Goal: Transaction & Acquisition: Book appointment/travel/reservation

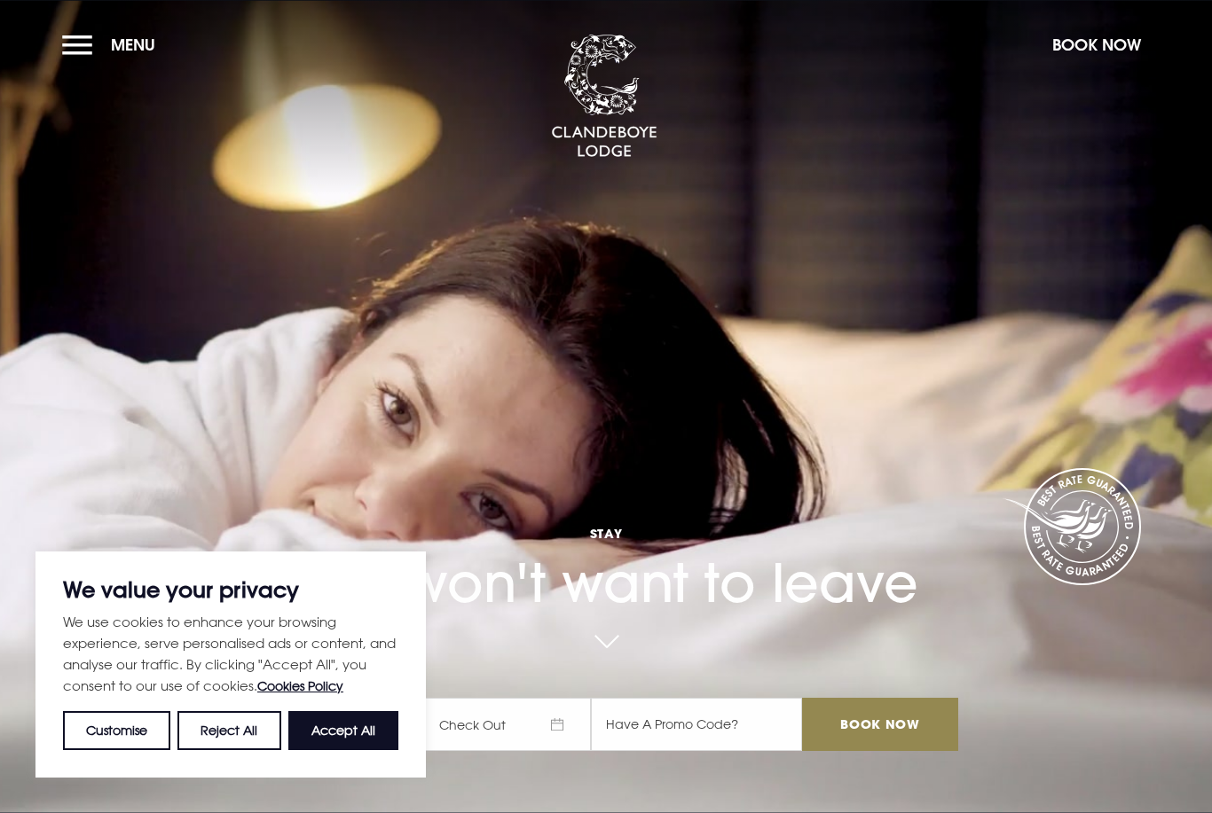
click at [337, 731] on button "Accept All" at bounding box center [343, 730] width 110 height 39
checkbox input "true"
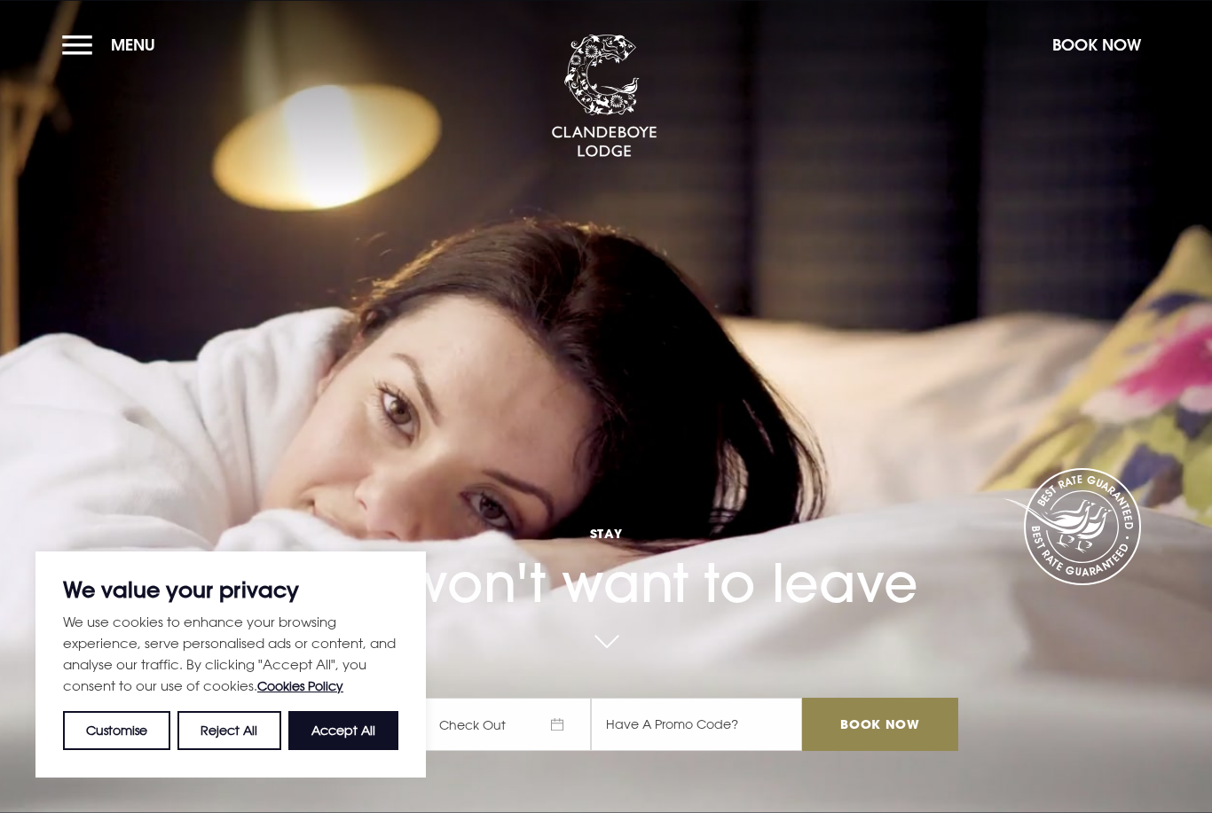
checkbox input "true"
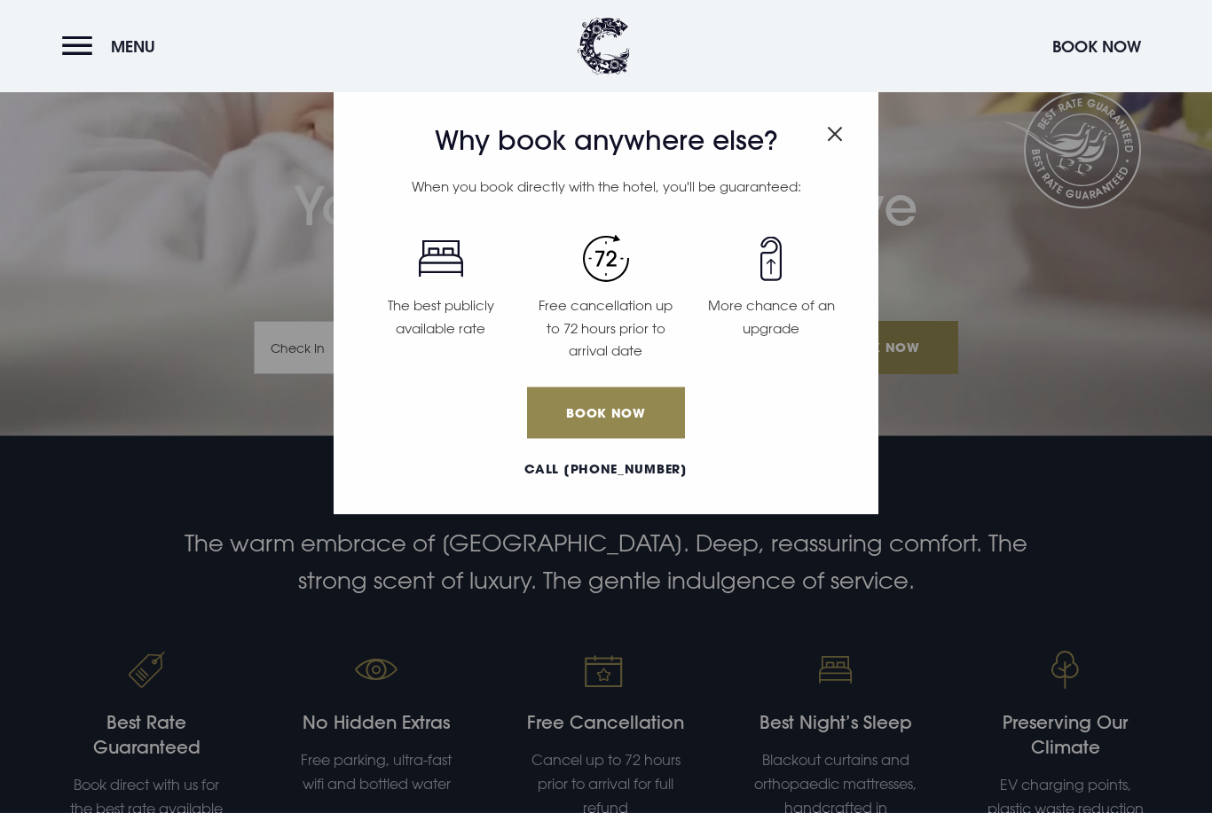
scroll to position [397, 0]
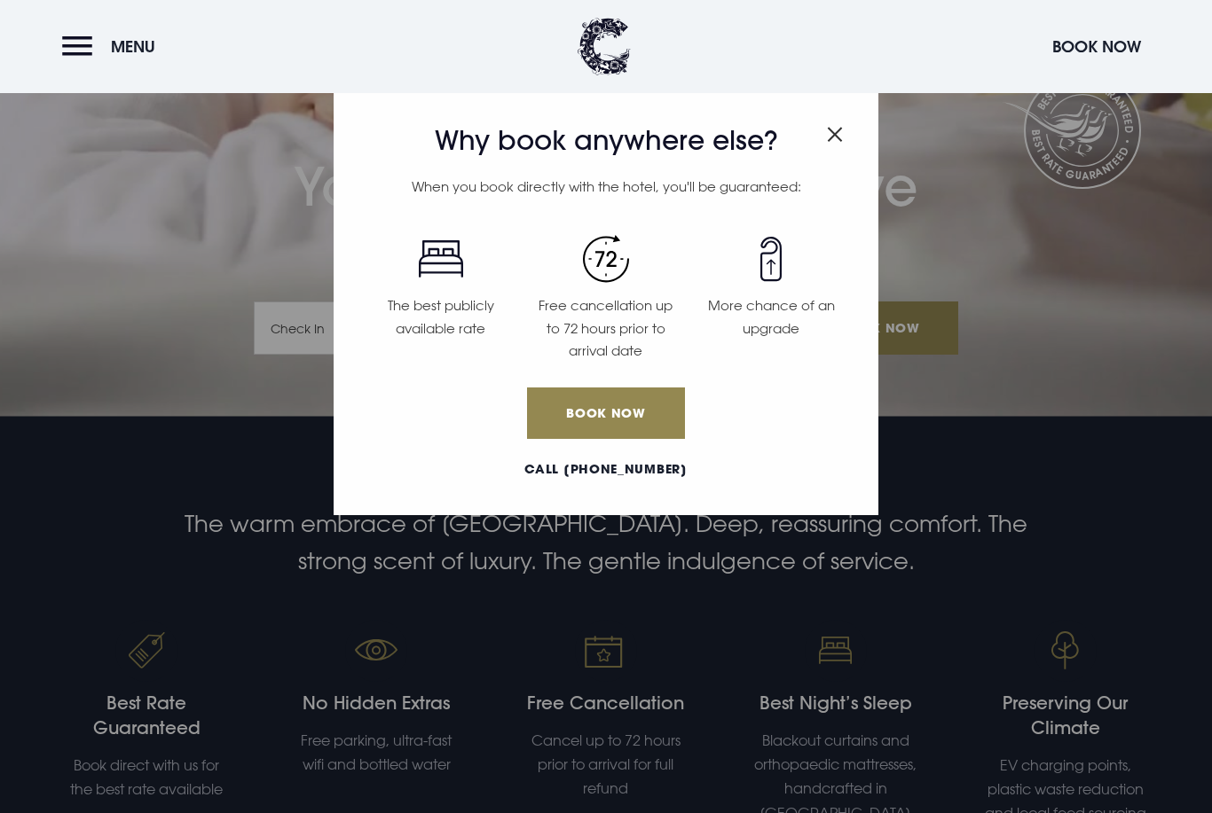
click at [839, 137] on img "Close modal" at bounding box center [835, 134] width 16 height 15
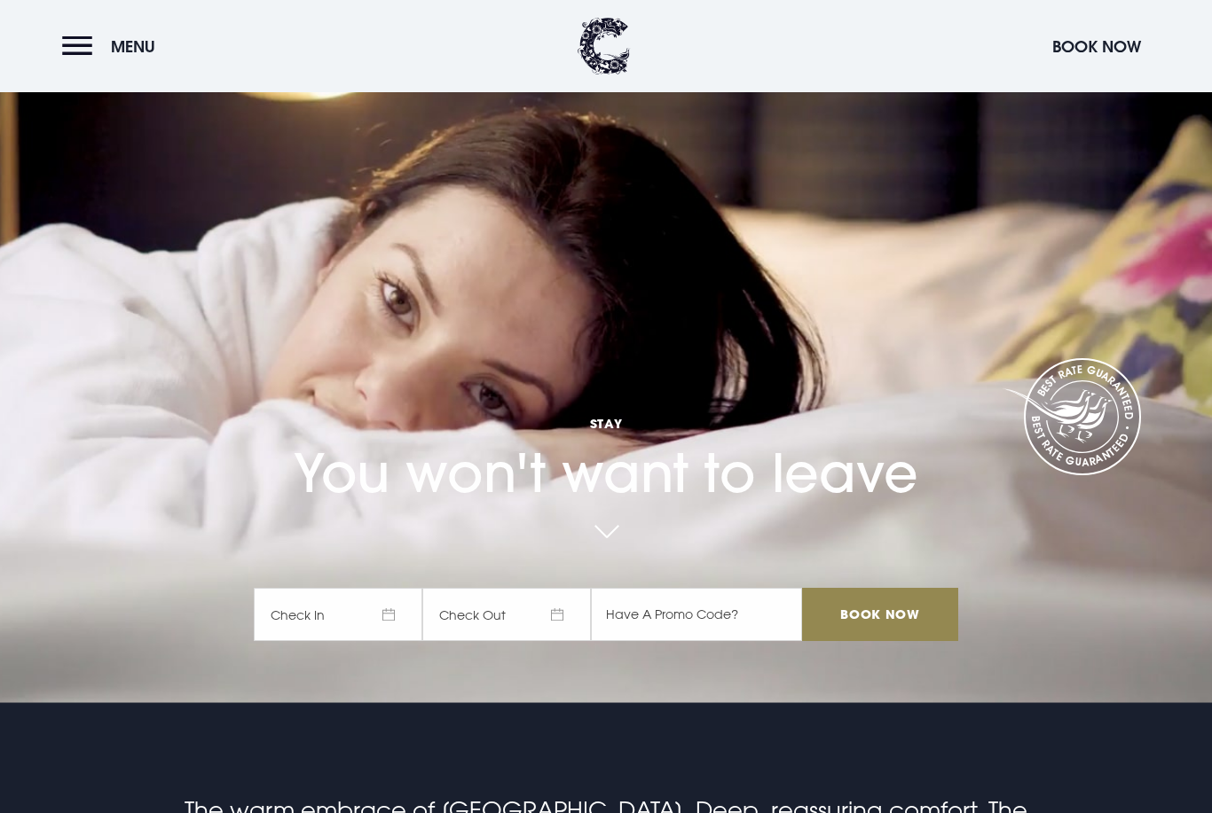
scroll to position [0, 0]
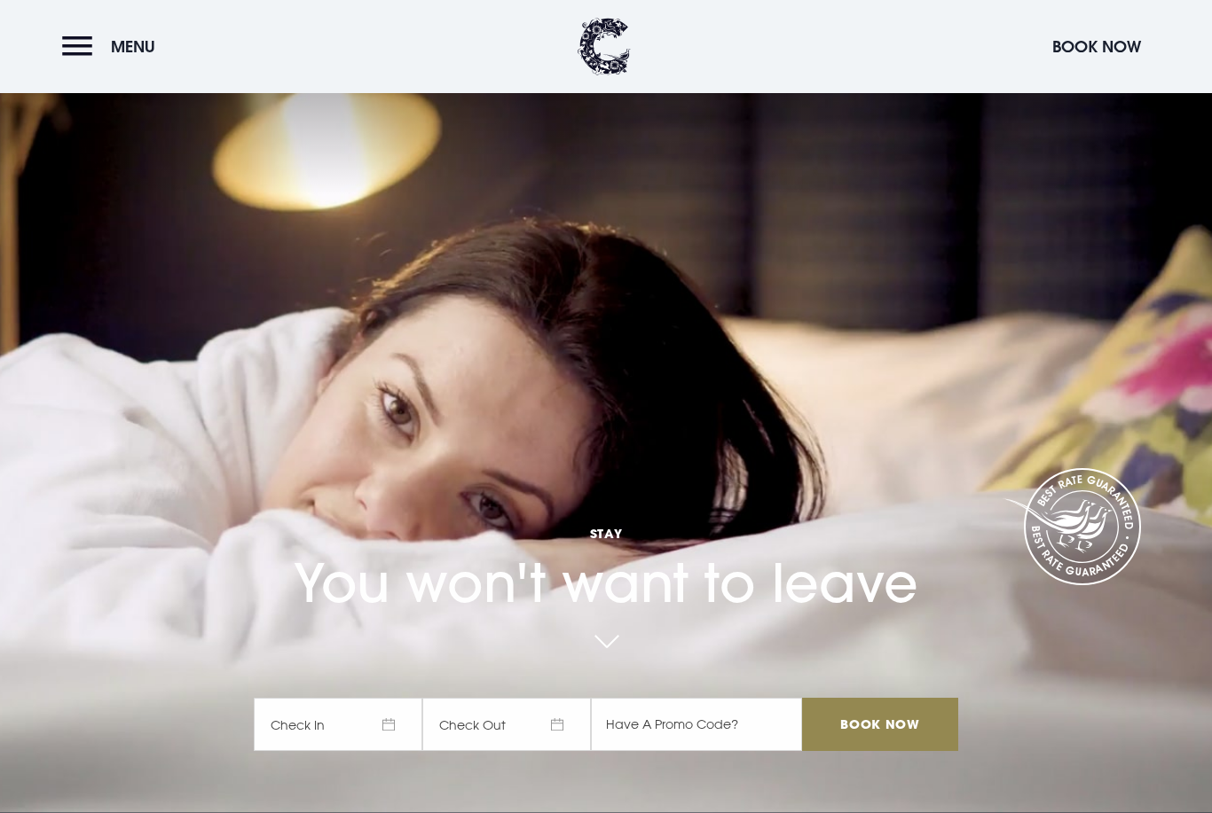
click at [1102, 57] on button "Book Now" at bounding box center [1096, 46] width 106 height 38
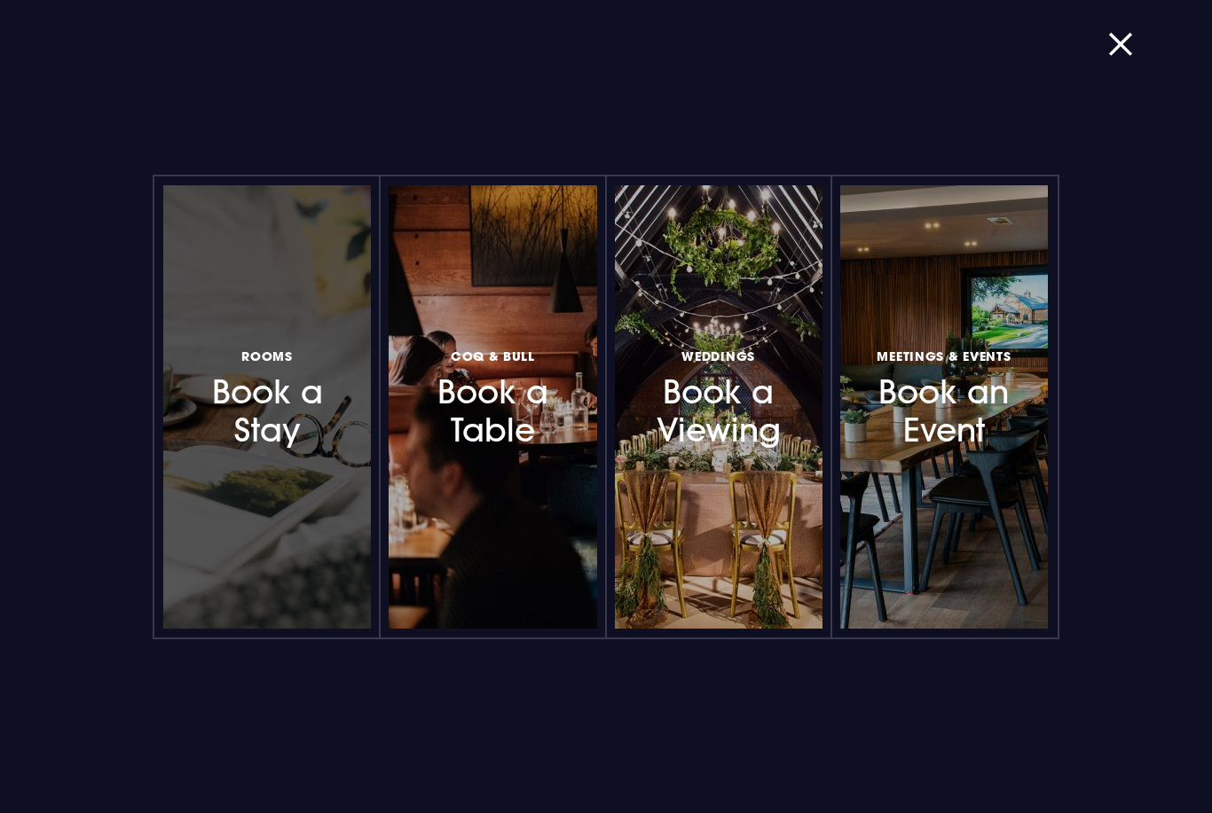
click at [295, 402] on h3 "Rooms Book a Stay" at bounding box center [267, 398] width 140 height 106
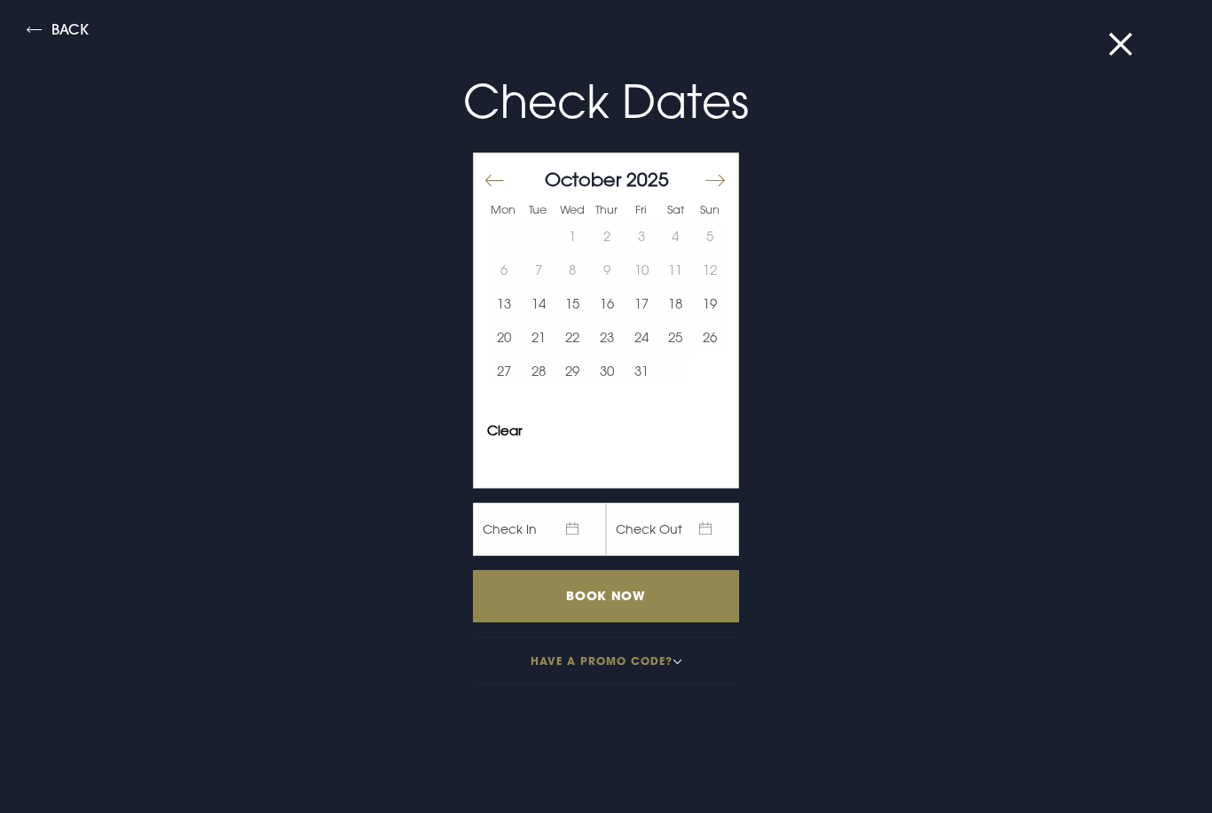
click at [719, 184] on button "Move forward to switch to the next month." at bounding box center [713, 180] width 21 height 37
click at [508, 334] on button "17" at bounding box center [504, 337] width 35 height 34
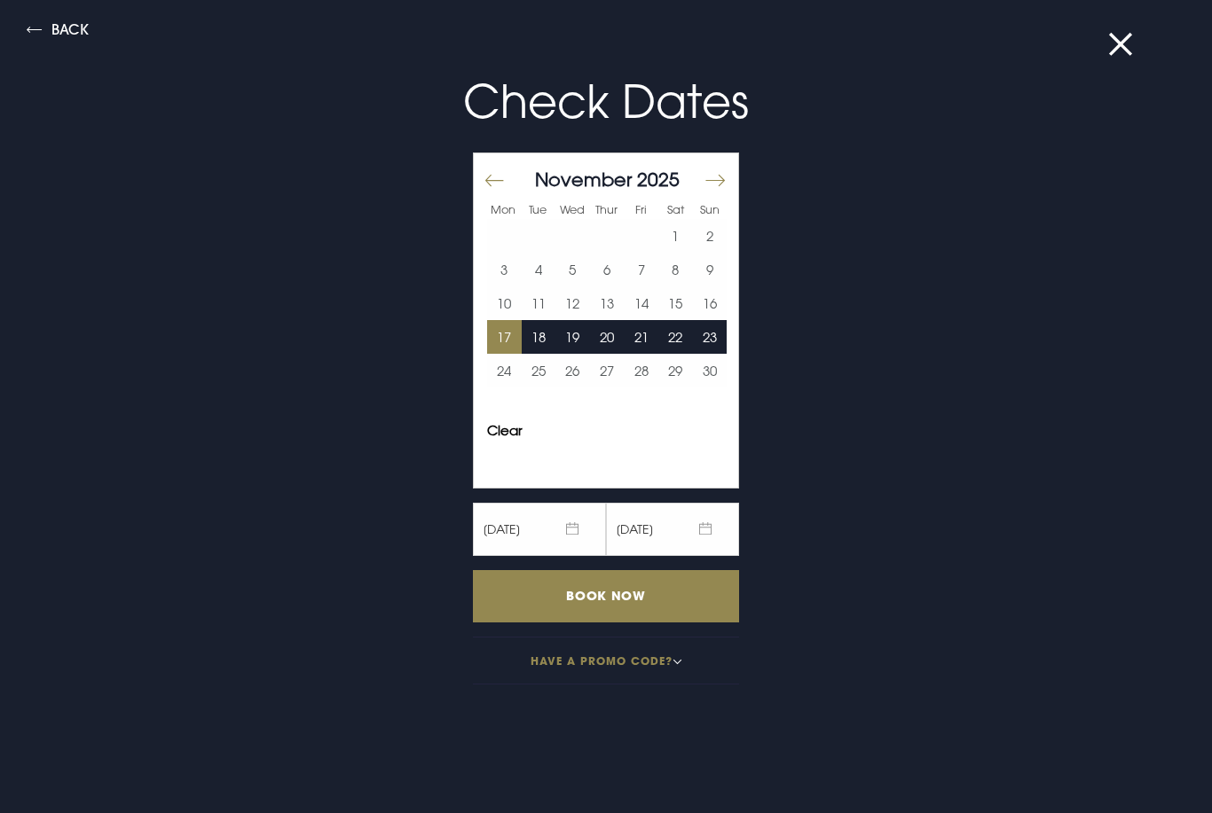
click at [481, 362] on div "November 2025 1 2 3 4 5 6 7 8 9 10 11 12 13 14 15 16 17 18 19 20 21 22 23 24 25…" at bounding box center [607, 284] width 266 height 262
click at [718, 349] on button "23" at bounding box center [709, 337] width 35 height 34
click at [716, 337] on button "23" at bounding box center [709, 337] width 35 height 34
click at [674, 335] on button "22" at bounding box center [675, 337] width 35 height 34
click at [650, 343] on button "21" at bounding box center [641, 337] width 35 height 34
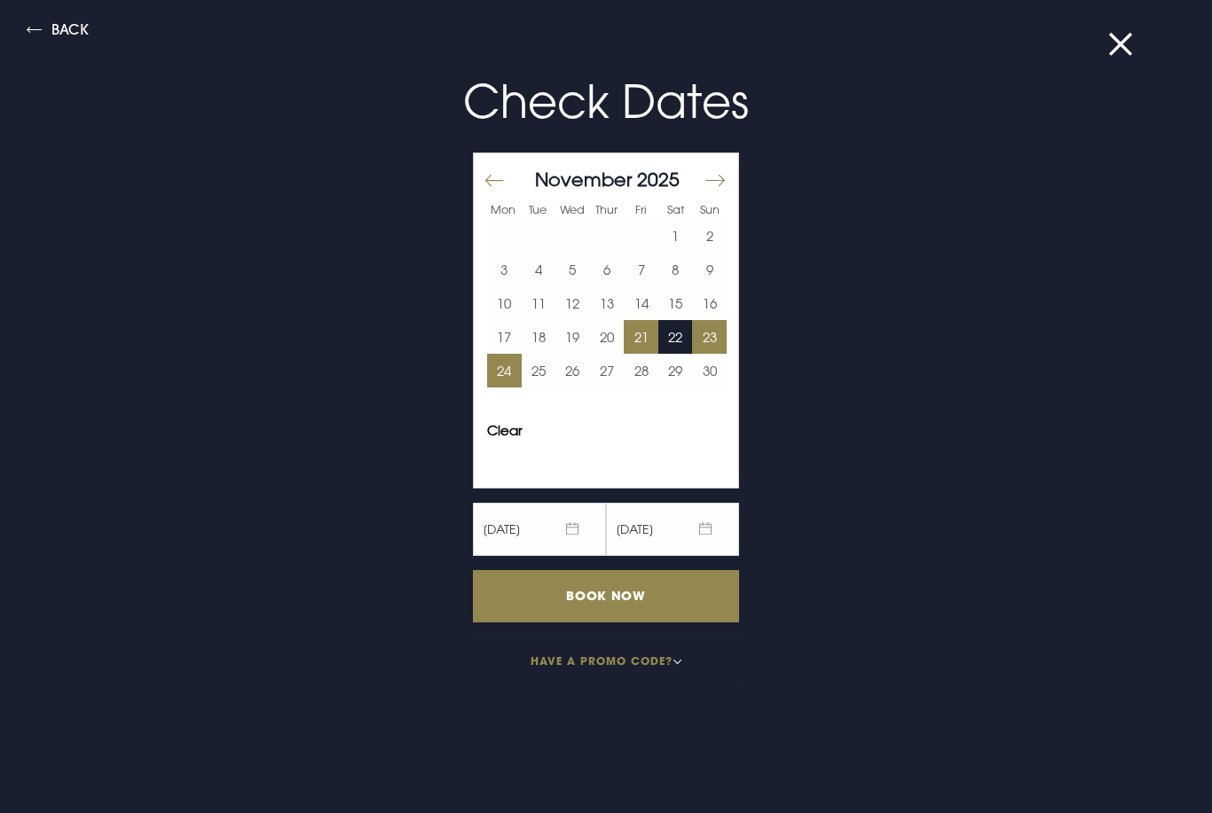
click at [511, 371] on button "24" at bounding box center [504, 371] width 35 height 34
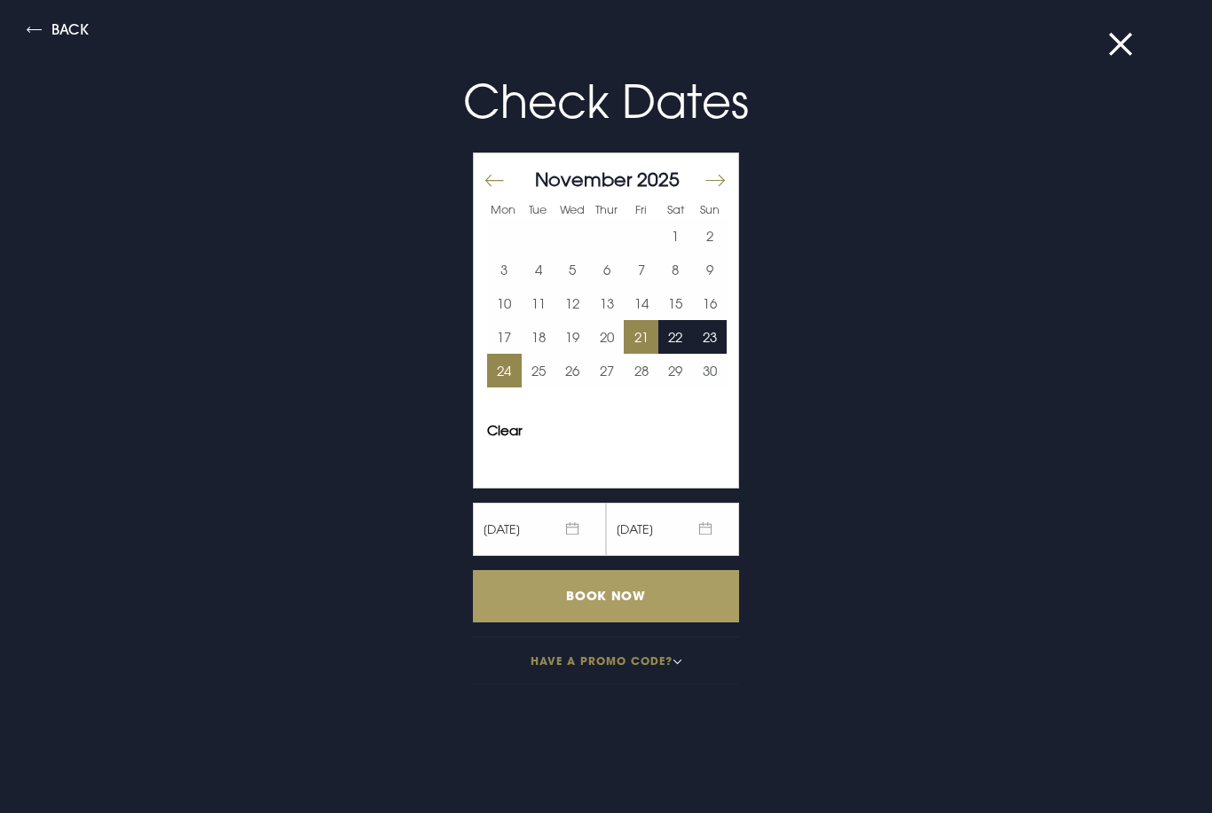
click at [625, 601] on input "Book Now" at bounding box center [606, 596] width 266 height 52
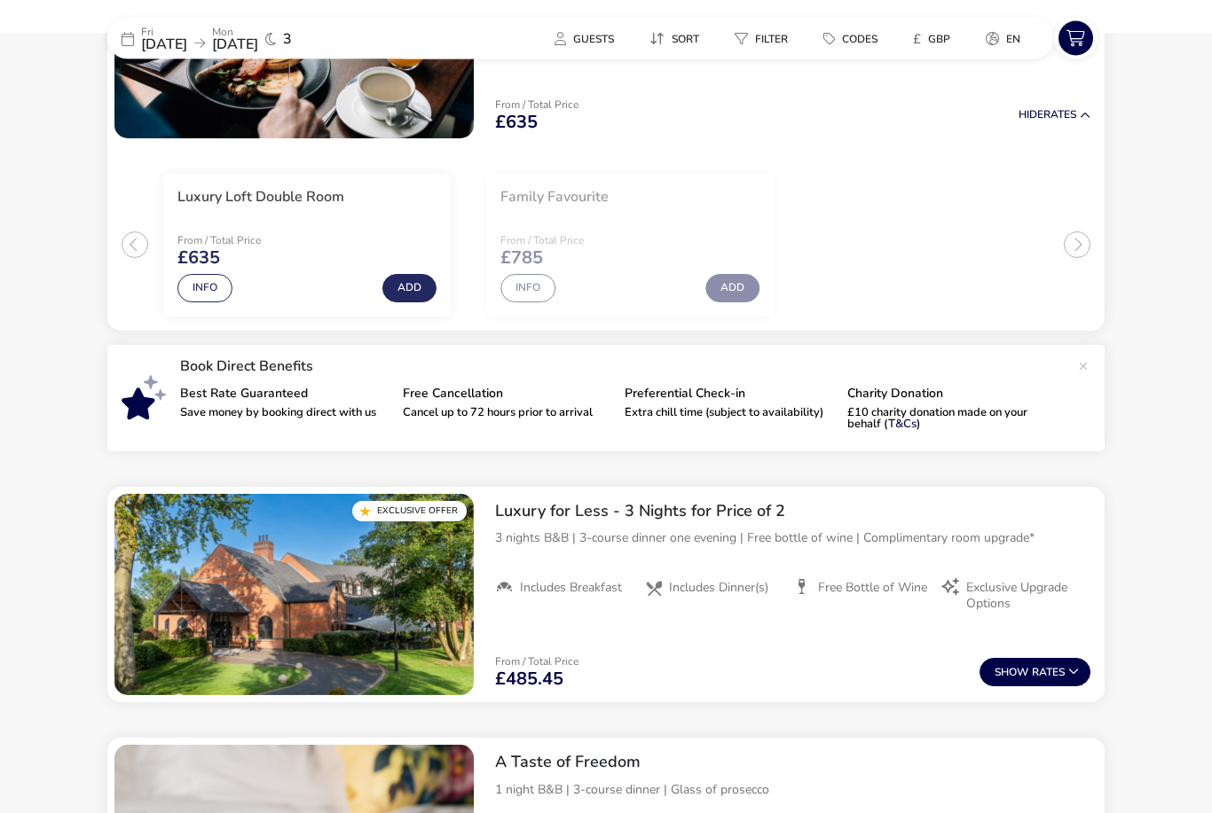
scroll to position [219, 0]
